Goal: Transaction & Acquisition: Subscribe to service/newsletter

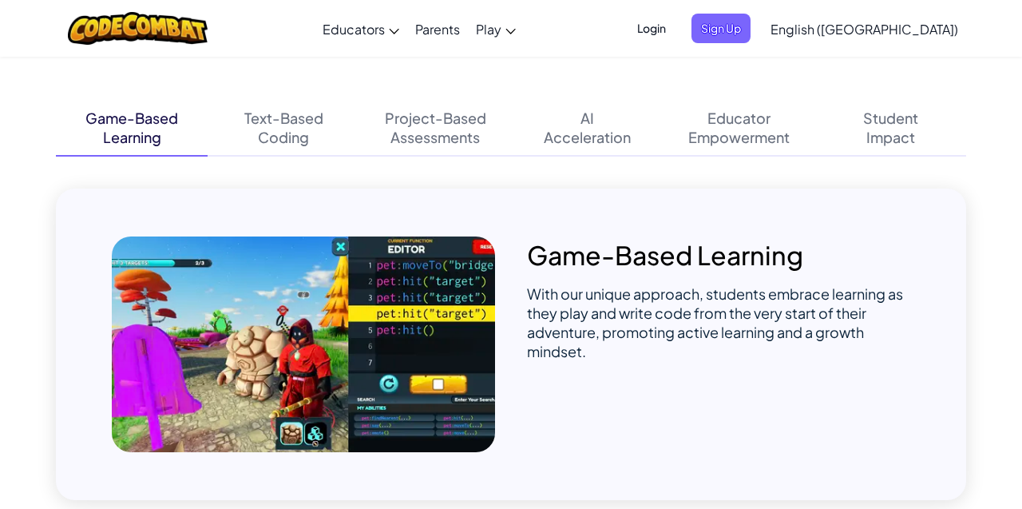
scroll to position [1037, 0]
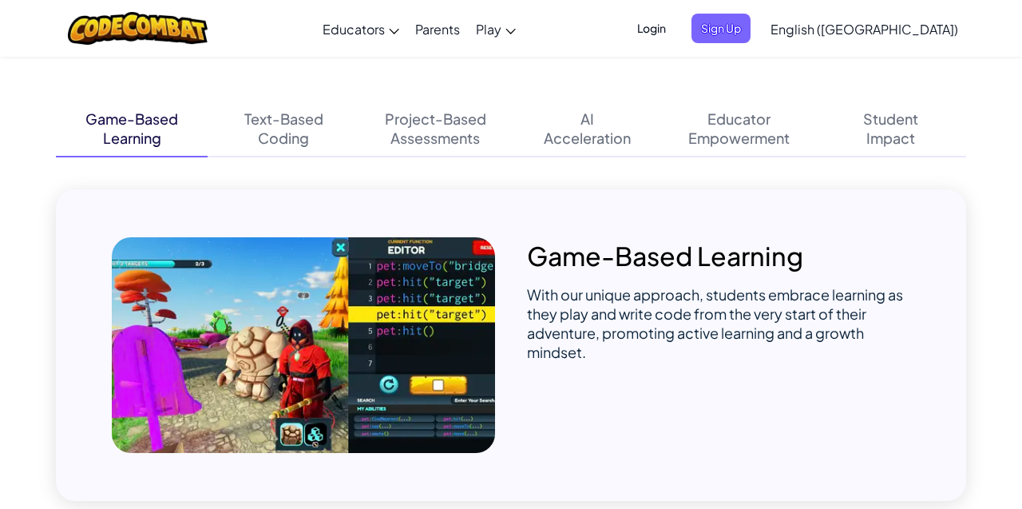
click at [448, 129] on div "Assessments" at bounding box center [435, 138] width 89 height 19
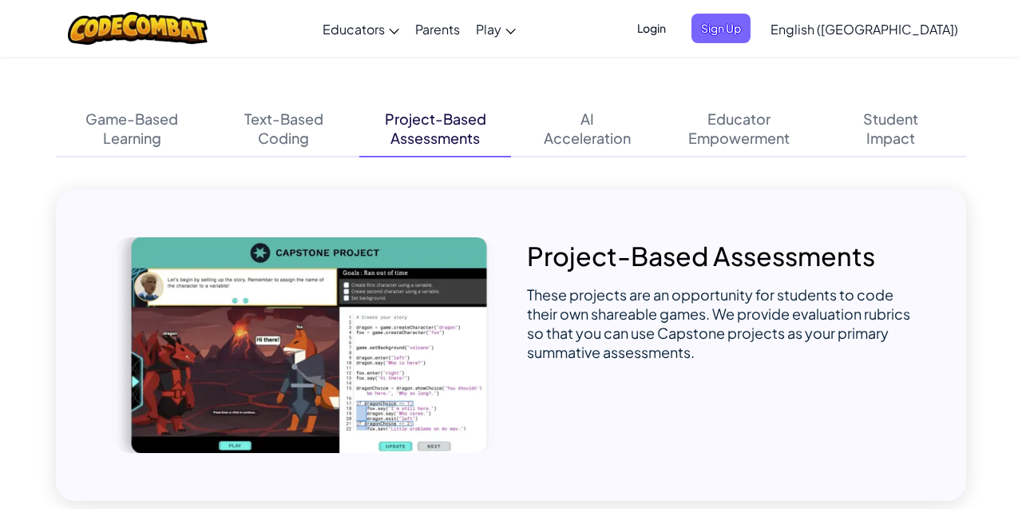
click at [574, 116] on div "AI Acceleration" at bounding box center [587, 129] width 152 height 56
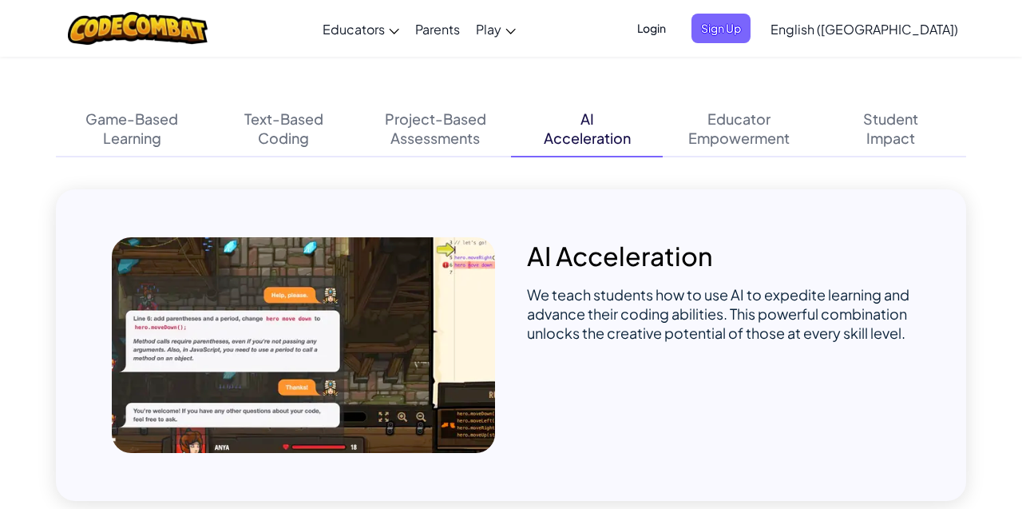
click at [657, 109] on div "AI Acceleration" at bounding box center [587, 129] width 152 height 56
click at [725, 116] on div "Educator" at bounding box center [739, 118] width 63 height 19
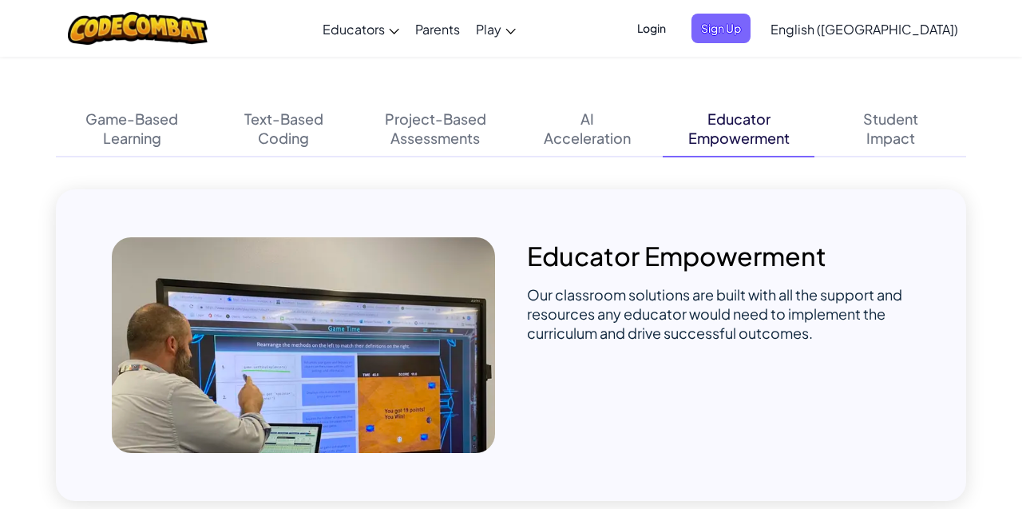
click at [872, 133] on div "Impact" at bounding box center [891, 138] width 49 height 19
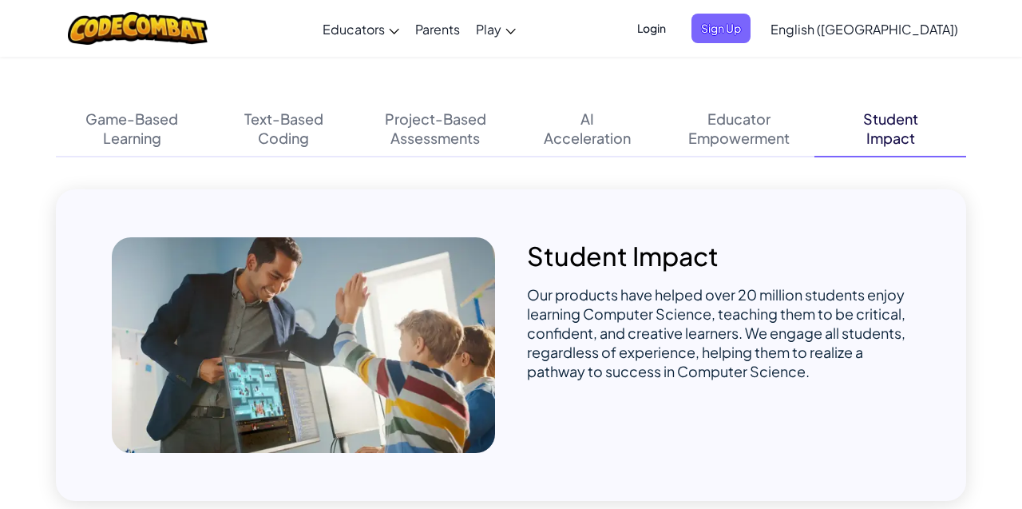
click at [736, 133] on div "Empowerment" at bounding box center [739, 138] width 101 height 19
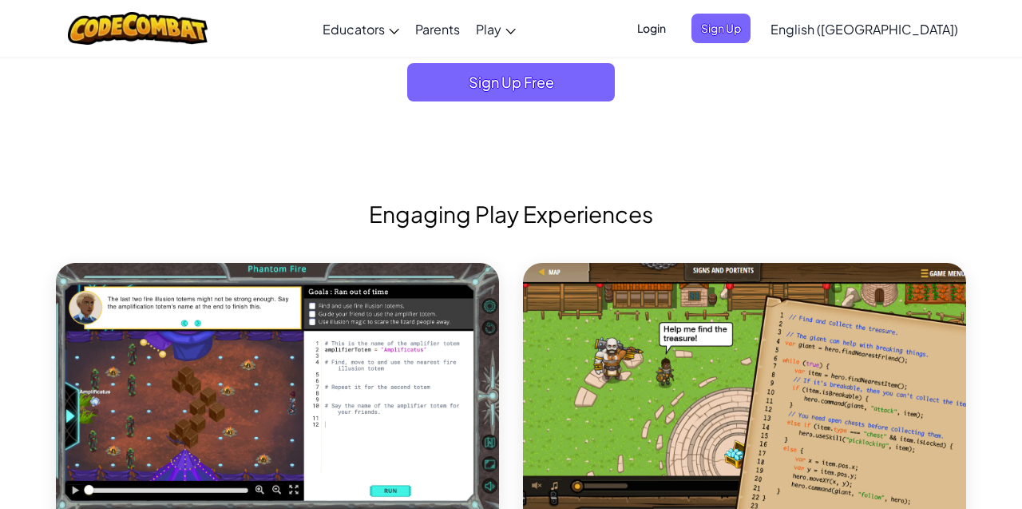
scroll to position [1855, 0]
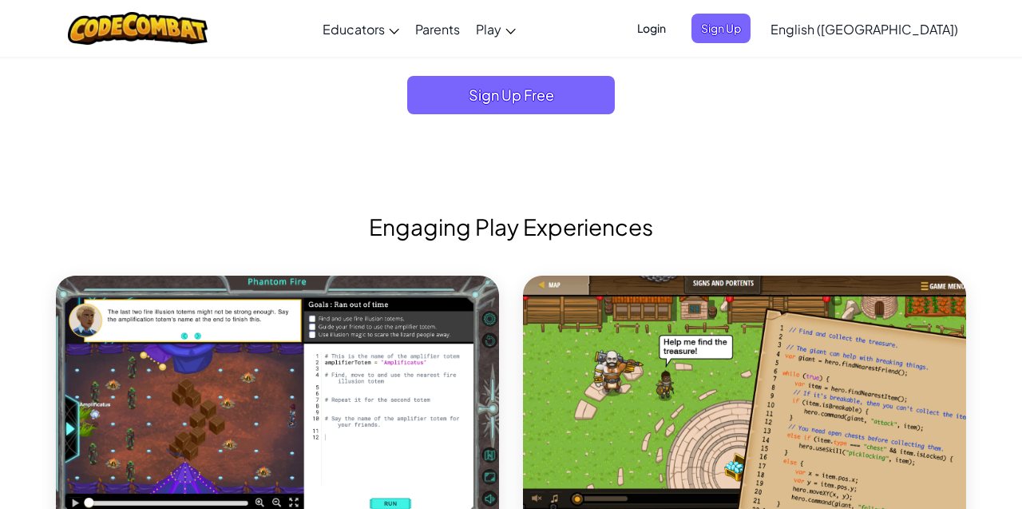
click at [537, 97] on span "Sign Up Free" at bounding box center [511, 95] width 208 height 38
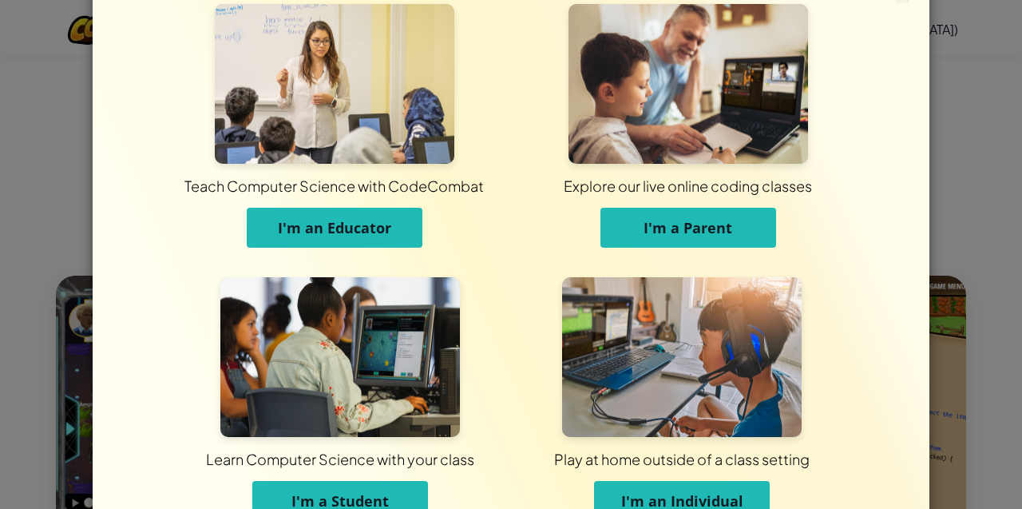
scroll to position [73, 0]
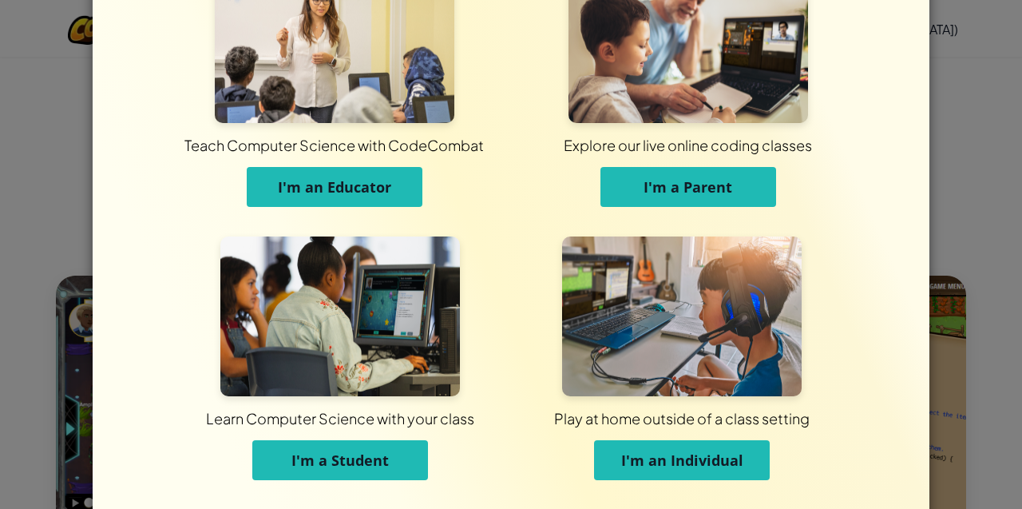
click at [734, 474] on button "I'm an Individual" at bounding box center [682, 460] width 176 height 40
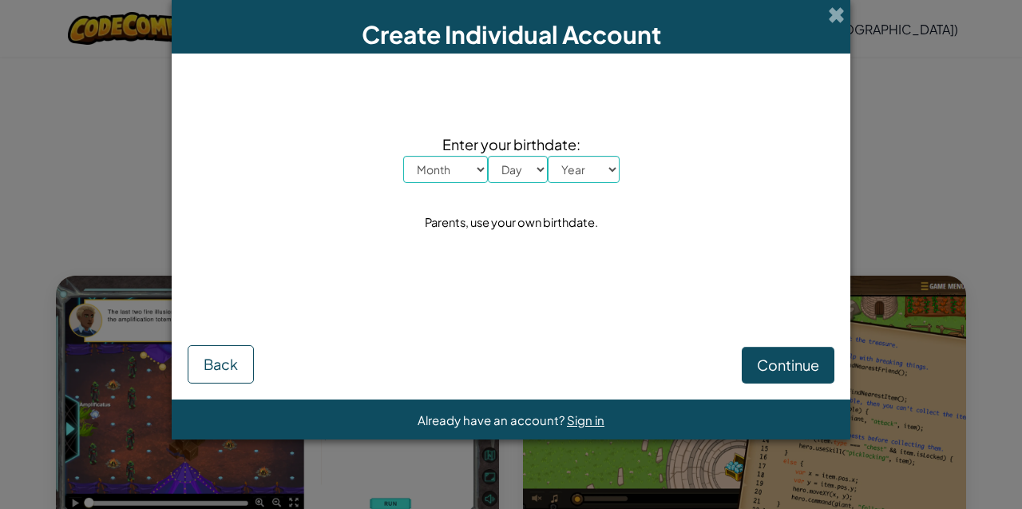
scroll to position [0, 0]
click at [468, 178] on select "Month January February March April May June July August September October Novem…" at bounding box center [445, 169] width 85 height 27
select select "8"
click at [403, 159] on select "Month January February March April May June July August September October Novem…" at bounding box center [445, 169] width 85 height 27
click at [537, 172] on select "Day 1 2 3 4 5 6 7 8 9 10 11 12 13 14 15 16 17 18 19 20 21 22 23 24 25 26 27 28 …" at bounding box center [518, 169] width 60 height 27
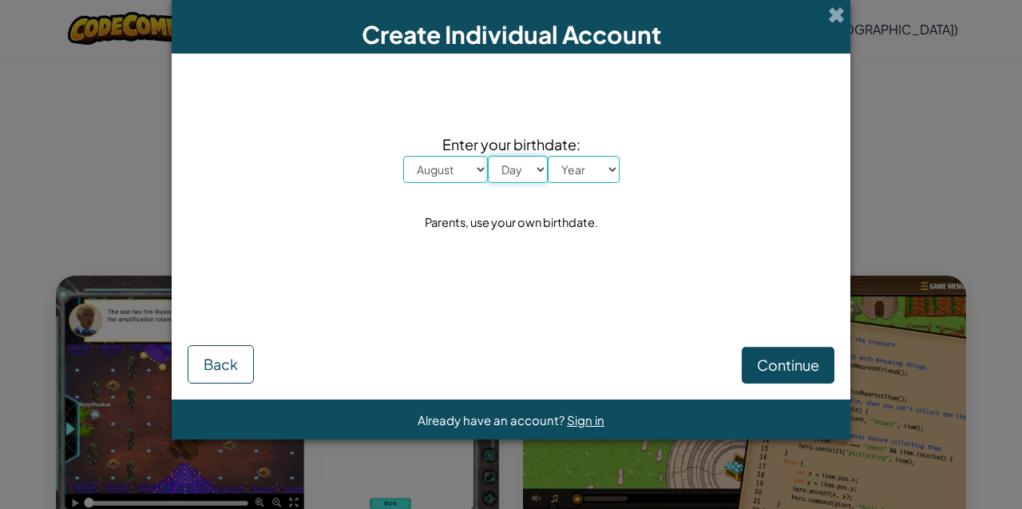
select select "16"
click at [488, 159] on select "Day 1 2 3 4 5 6 7 8 9 10 11 12 13 14 15 16 17 18 19 20 21 22 23 24 25 26 27 28 …" at bounding box center [518, 169] width 60 height 27
click at [588, 183] on select "Year [DATE] 2024 2023 2022 2021 2020 2019 2018 2017 2016 2015 2014 2013 2012 20…" at bounding box center [584, 169] width 72 height 27
select select "2006"
click at [548, 159] on select "Year [DATE] 2024 2023 2022 2021 2020 2019 2018 2017 2016 2015 2014 2013 2012 20…" at bounding box center [584, 169] width 72 height 27
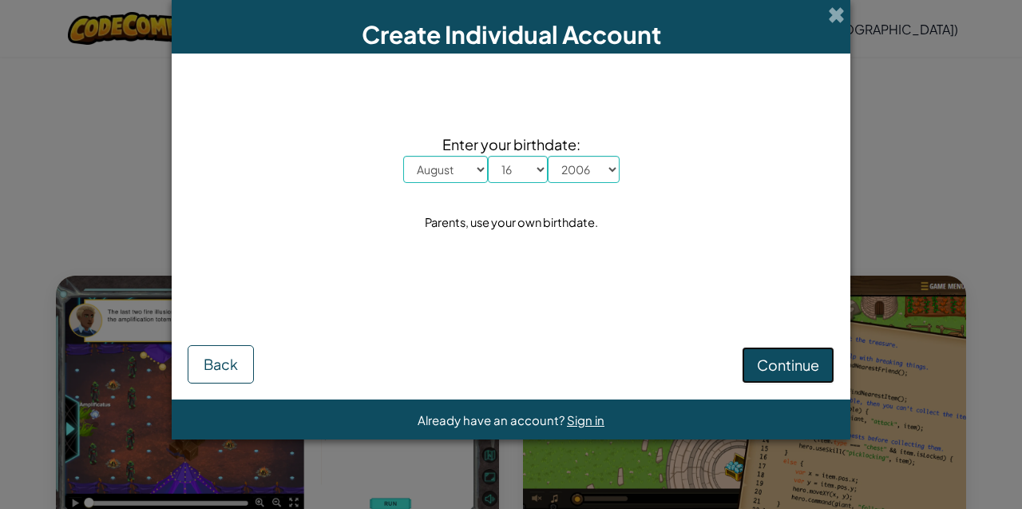
click at [791, 366] on span "Continue" at bounding box center [788, 364] width 62 height 18
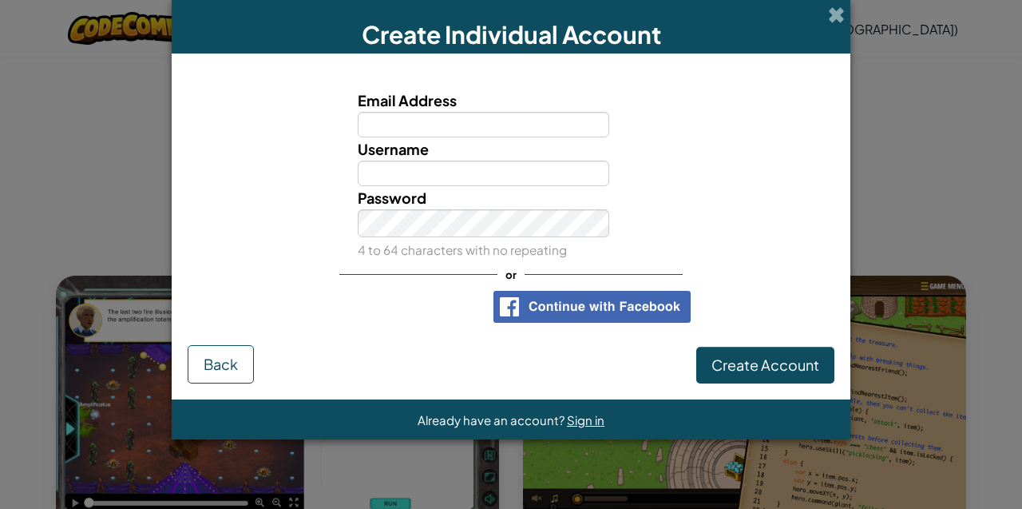
type input "[EMAIL_ADDRESS][DOMAIN_NAME]"
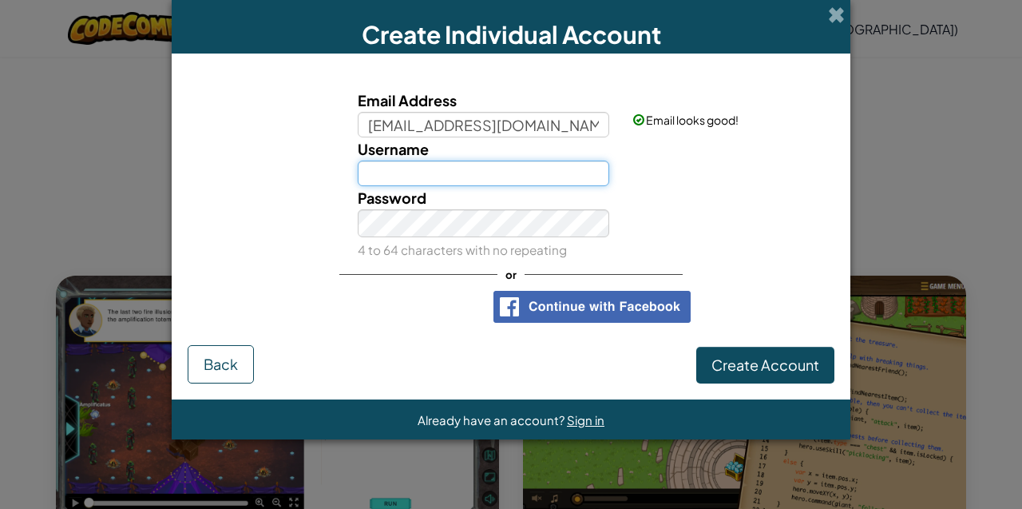
click at [506, 179] on input "Username" at bounding box center [484, 174] width 252 height 26
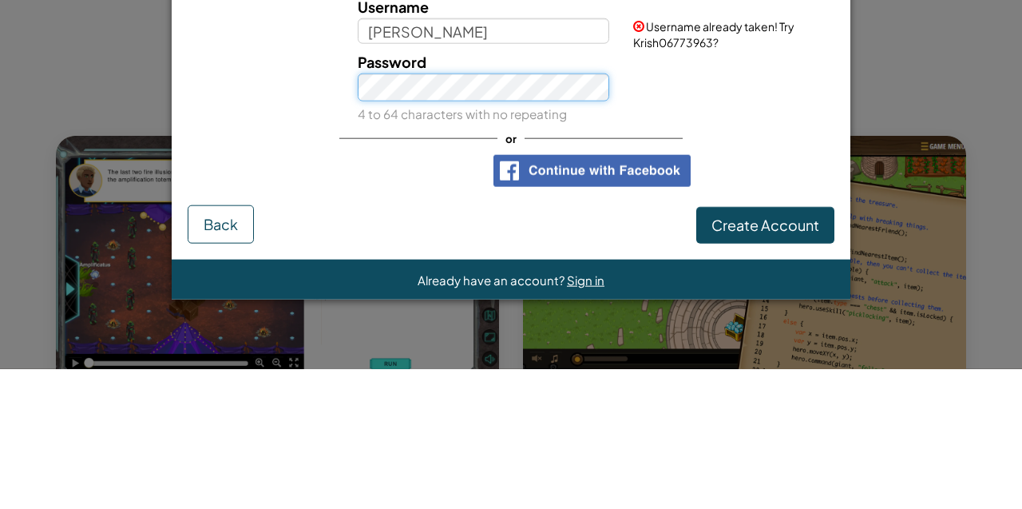
scroll to position [1855, 0]
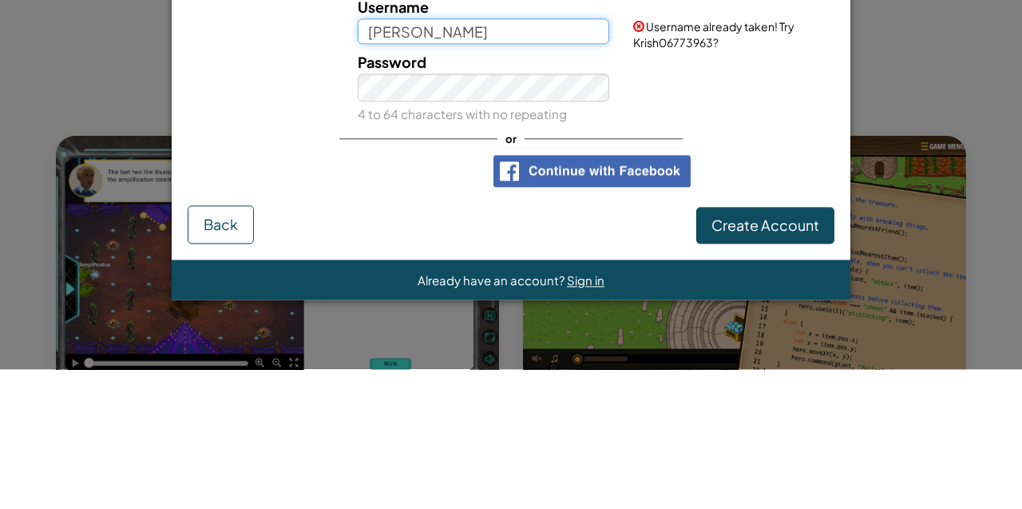
click at [532, 174] on input "[PERSON_NAME]" at bounding box center [484, 171] width 252 height 26
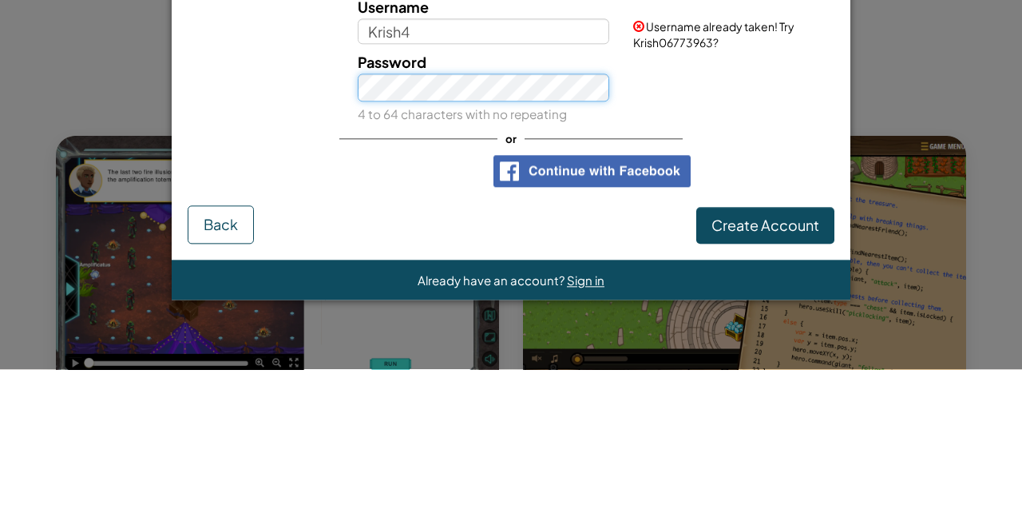
click at [524, 245] on div "Password 4 to 64 characters with no repeating" at bounding box center [484, 227] width 276 height 75
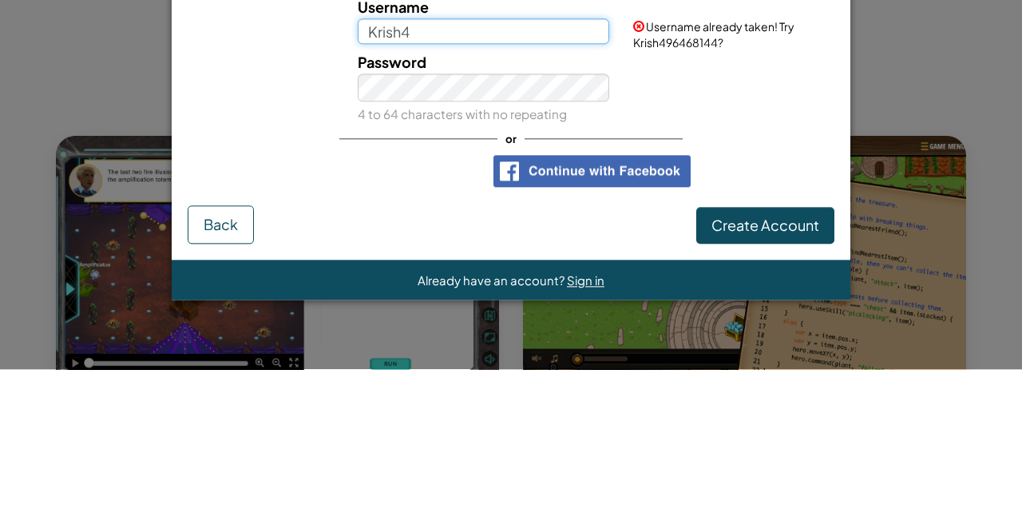
click at [526, 184] on input "Krish4" at bounding box center [484, 171] width 252 height 26
type input "Krish44"
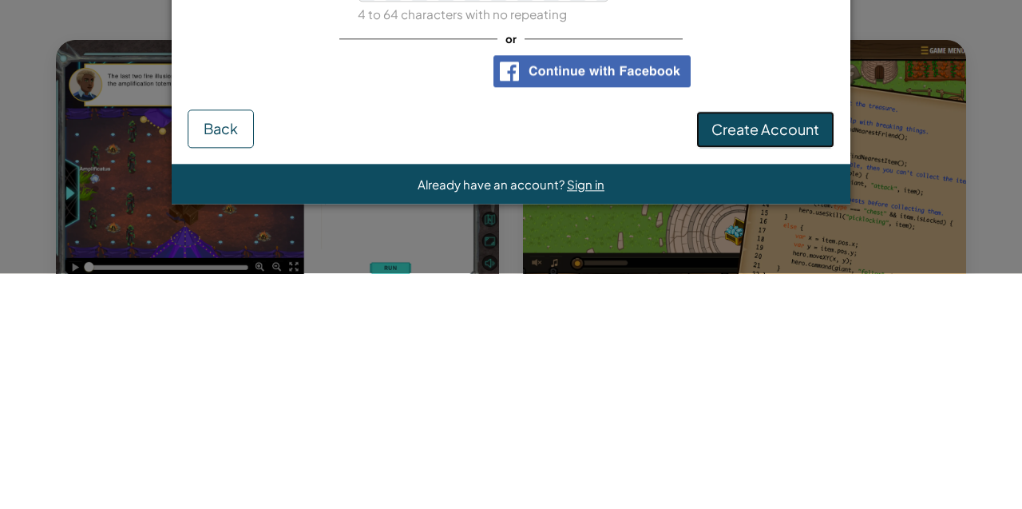
click at [778, 367] on span "Create Account" at bounding box center [766, 364] width 108 height 18
